Goal: Check status: Check status

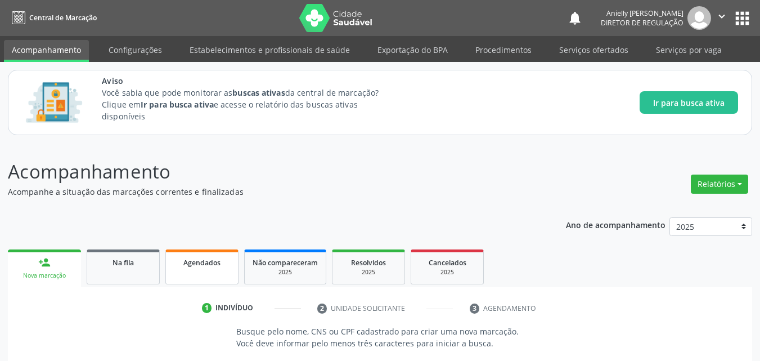
click at [183, 250] on link "Agendados" at bounding box center [201, 266] width 73 height 35
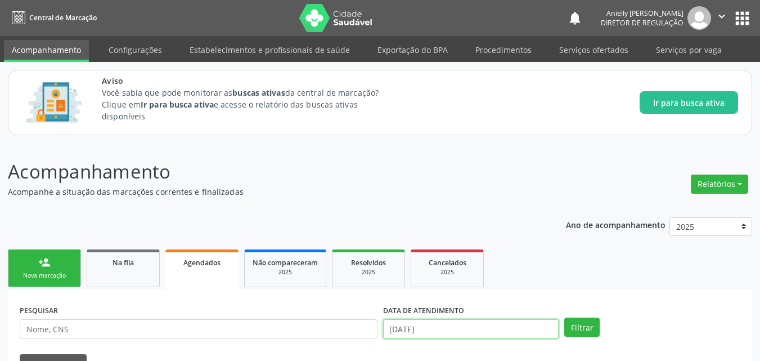
click at [443, 326] on input "[DATE]" at bounding box center [471, 328] width 176 height 19
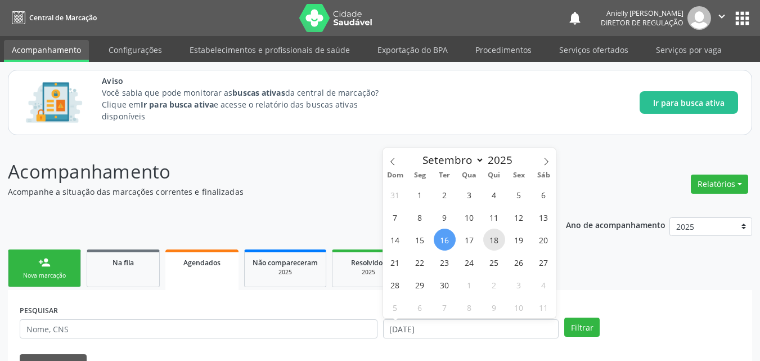
click at [496, 239] on span "18" at bounding box center [494, 239] width 22 height 22
type input "[DATE]"
click at [519, 240] on span "19" at bounding box center [519, 239] width 22 height 22
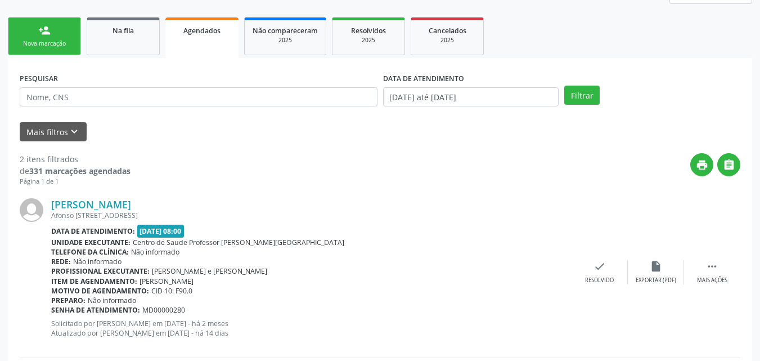
scroll to position [170, 0]
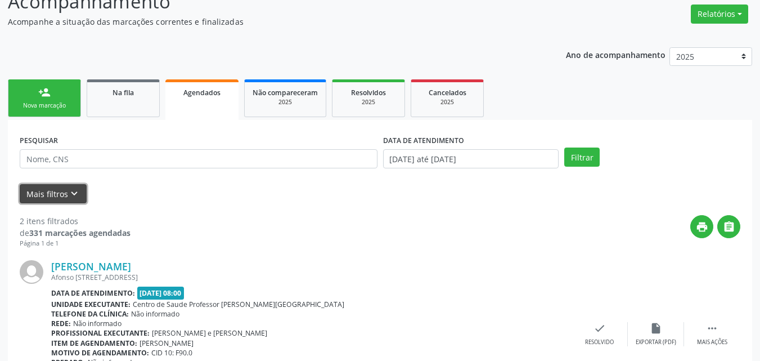
click at [66, 195] on button "Mais filtros keyboard_arrow_down" at bounding box center [53, 194] width 67 height 20
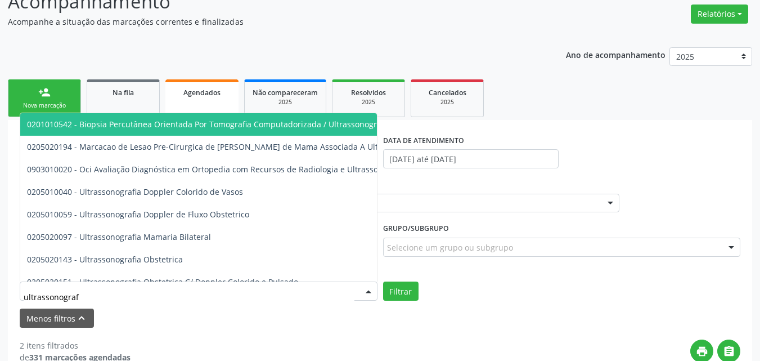
type input "ultrassonografi"
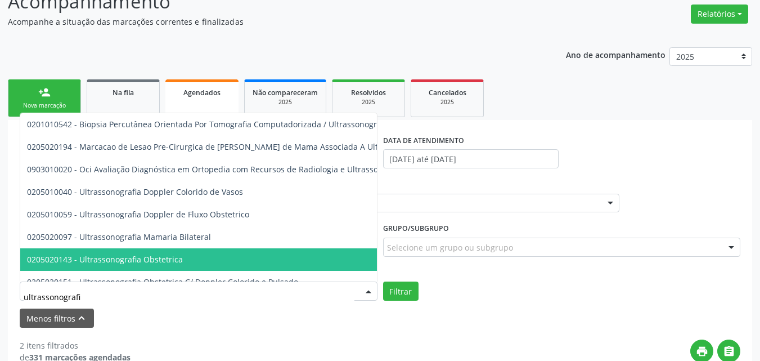
click at [128, 252] on span "0205020143 - Ultrassonografia Obstetrica" at bounding box center [271, 259] width 503 height 22
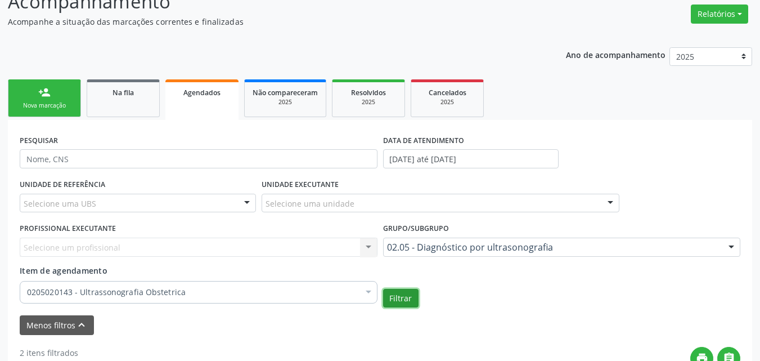
click at [406, 292] on button "Filtrar" at bounding box center [400, 298] width 35 height 19
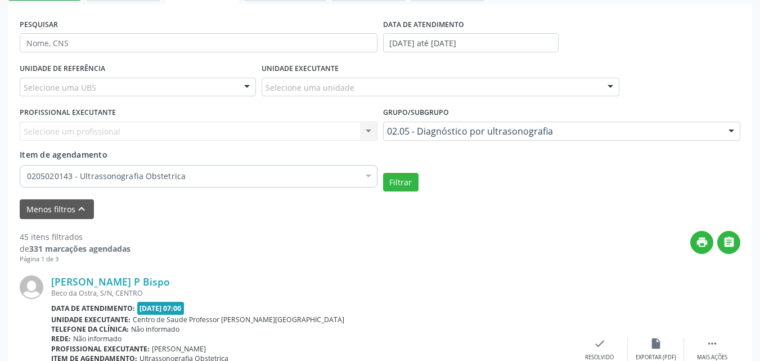
scroll to position [244, 0]
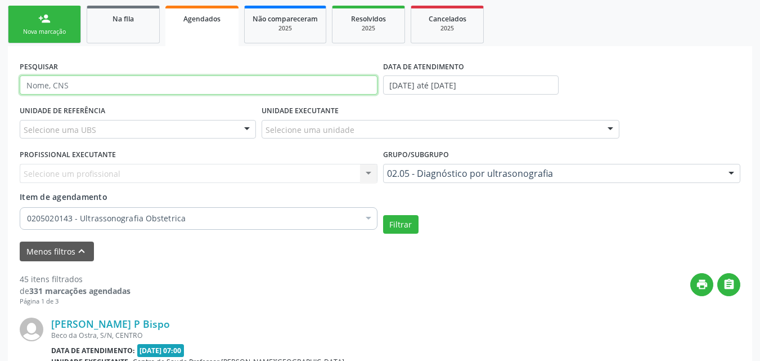
click at [239, 81] on input "text" at bounding box center [199, 84] width 358 height 19
paste input "702807619401265"
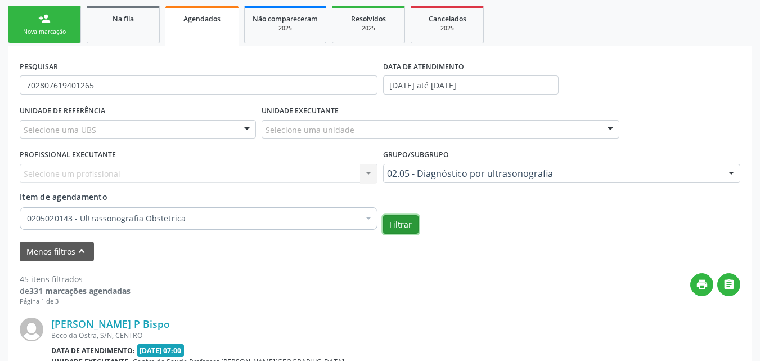
click at [395, 227] on button "Filtrar" at bounding box center [400, 224] width 35 height 19
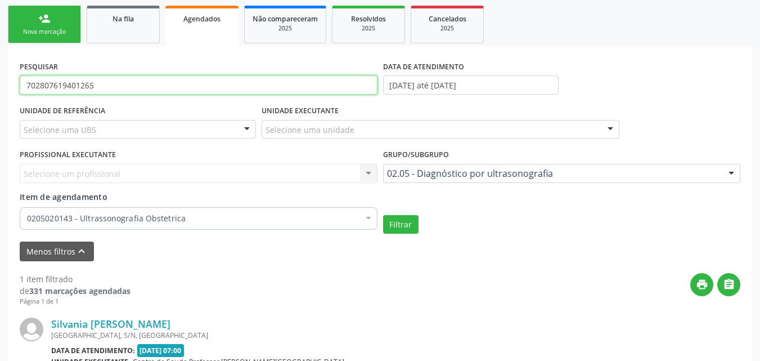
click at [155, 85] on input "702807619401265" at bounding box center [199, 84] width 358 height 19
paste input "6204520521264"
type input "706204520521264"
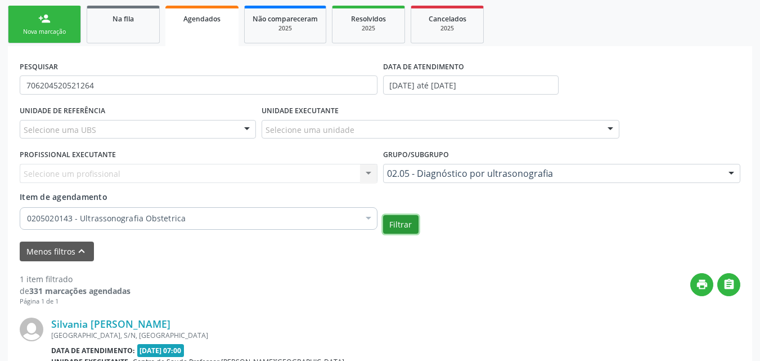
click at [401, 218] on button "Filtrar" at bounding box center [400, 224] width 35 height 19
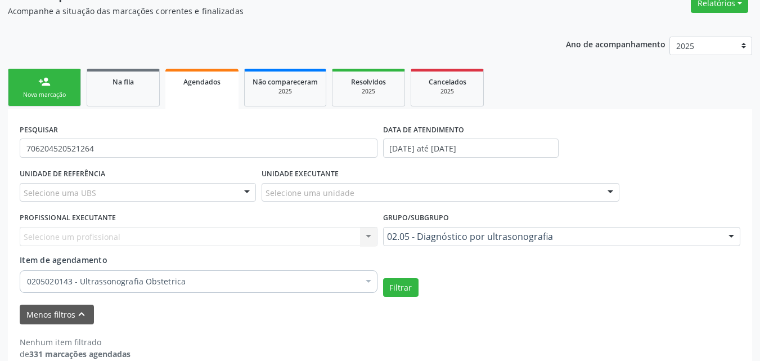
scroll to position [179, 0]
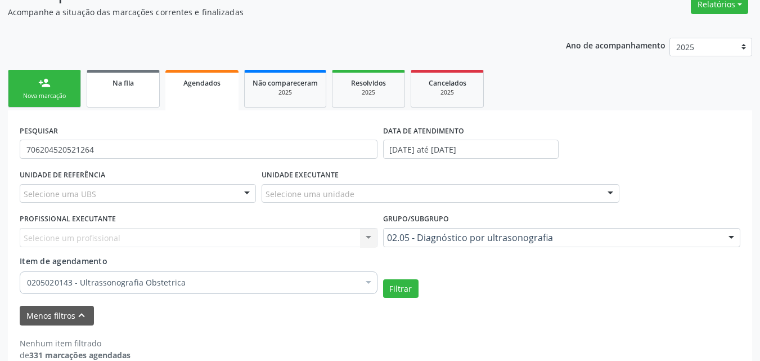
click at [148, 96] on link "Na fila" at bounding box center [123, 89] width 73 height 38
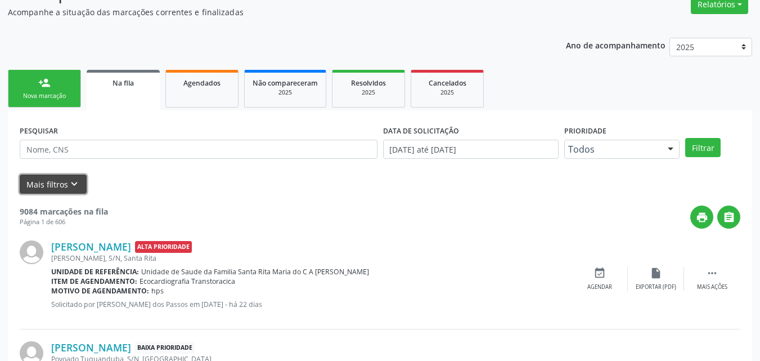
click at [80, 190] on button "Mais filtros keyboard_arrow_down" at bounding box center [53, 184] width 67 height 20
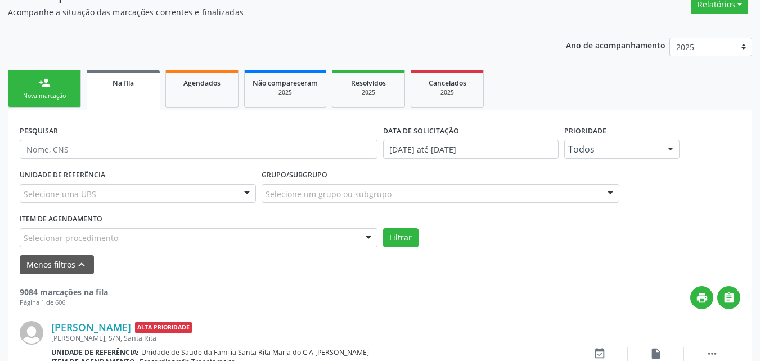
click at [116, 235] on div "Selecionar procedimento" at bounding box center [199, 237] width 358 height 19
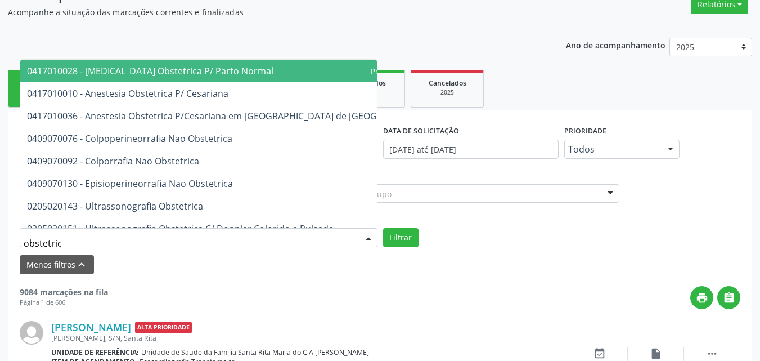
type input "obstetrica"
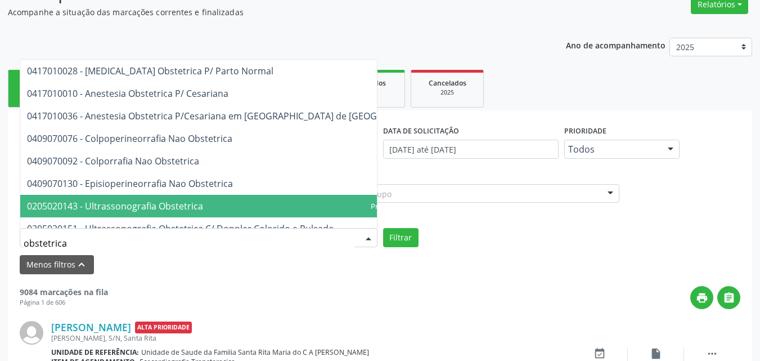
click at [132, 206] on span "0205020143 - Ultrassonografia Obstetrica" at bounding box center [115, 206] width 176 height 12
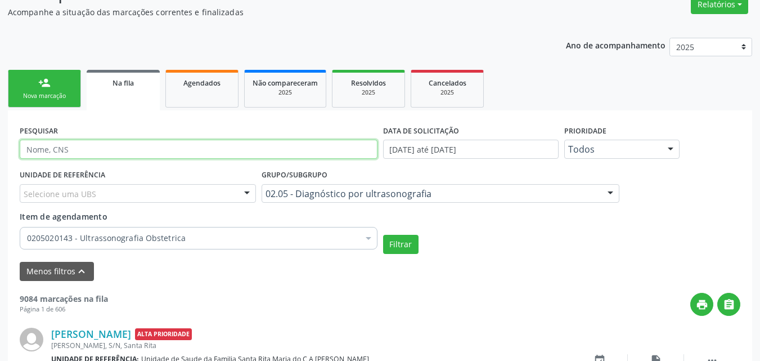
click at [136, 151] on input "text" at bounding box center [199, 148] width 358 height 19
paste input "706204520521264"
type input "706204520521264"
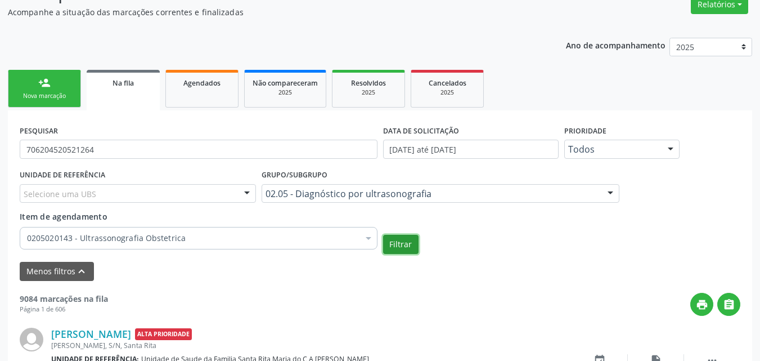
click at [390, 241] on button "Filtrar" at bounding box center [400, 244] width 35 height 19
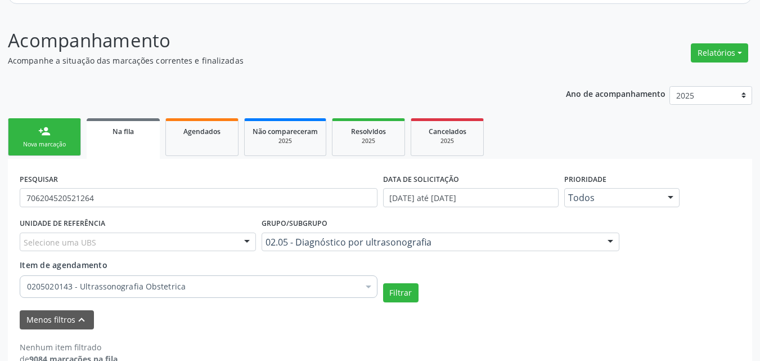
scroll to position [155, 0]
